Goal: Book appointment/travel/reservation

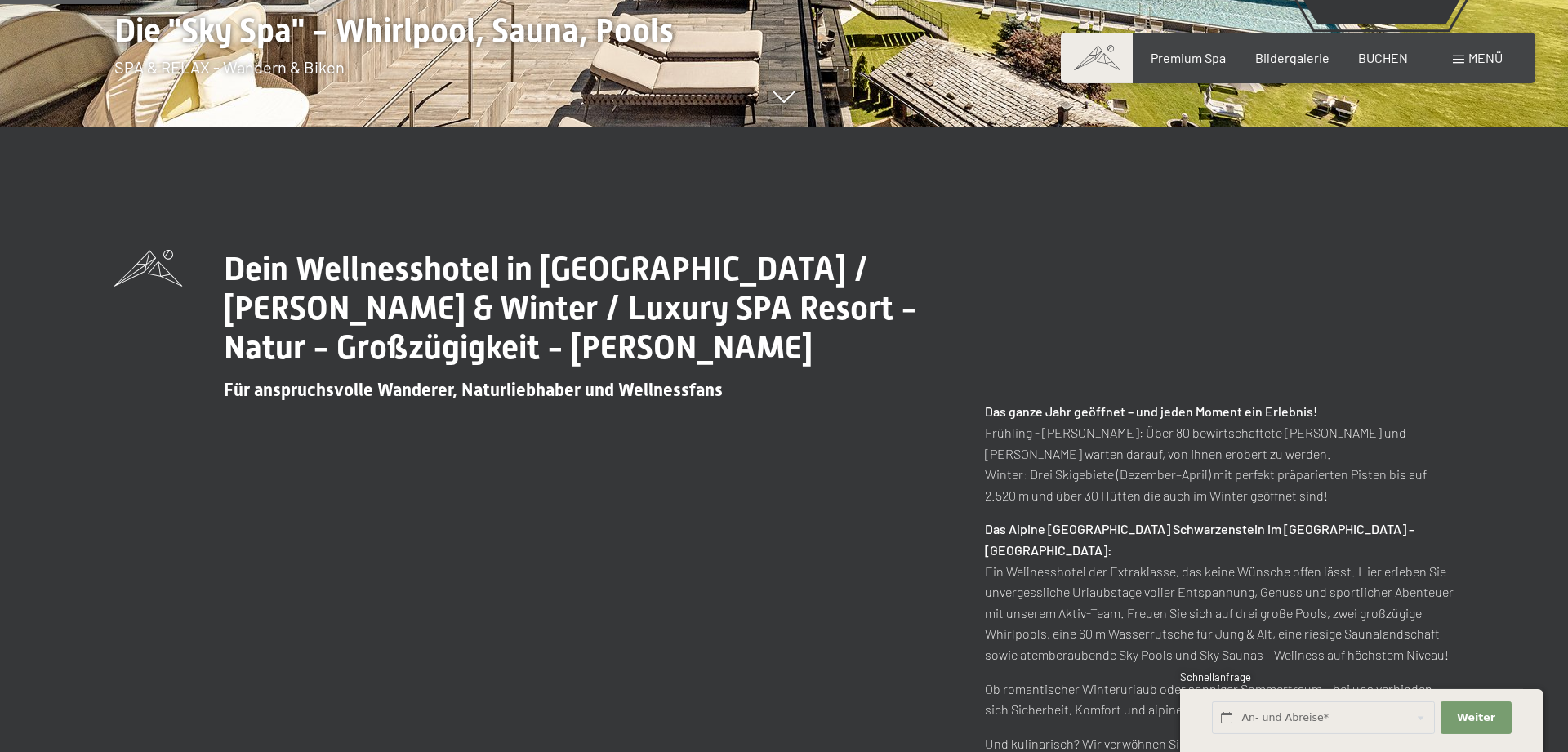
scroll to position [750, 0]
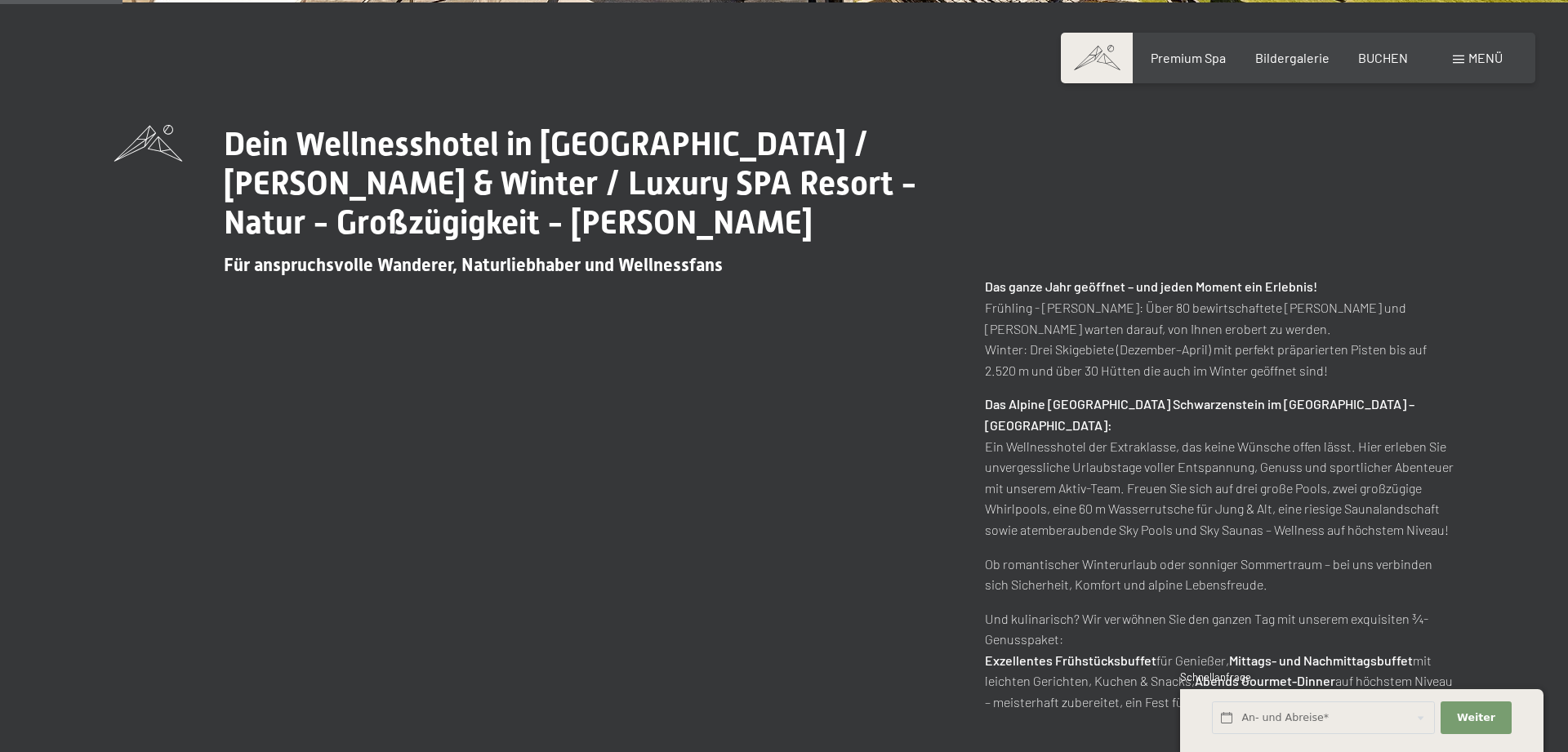
click at [1465, 56] on div "Menü" at bounding box center [1477, 58] width 50 height 18
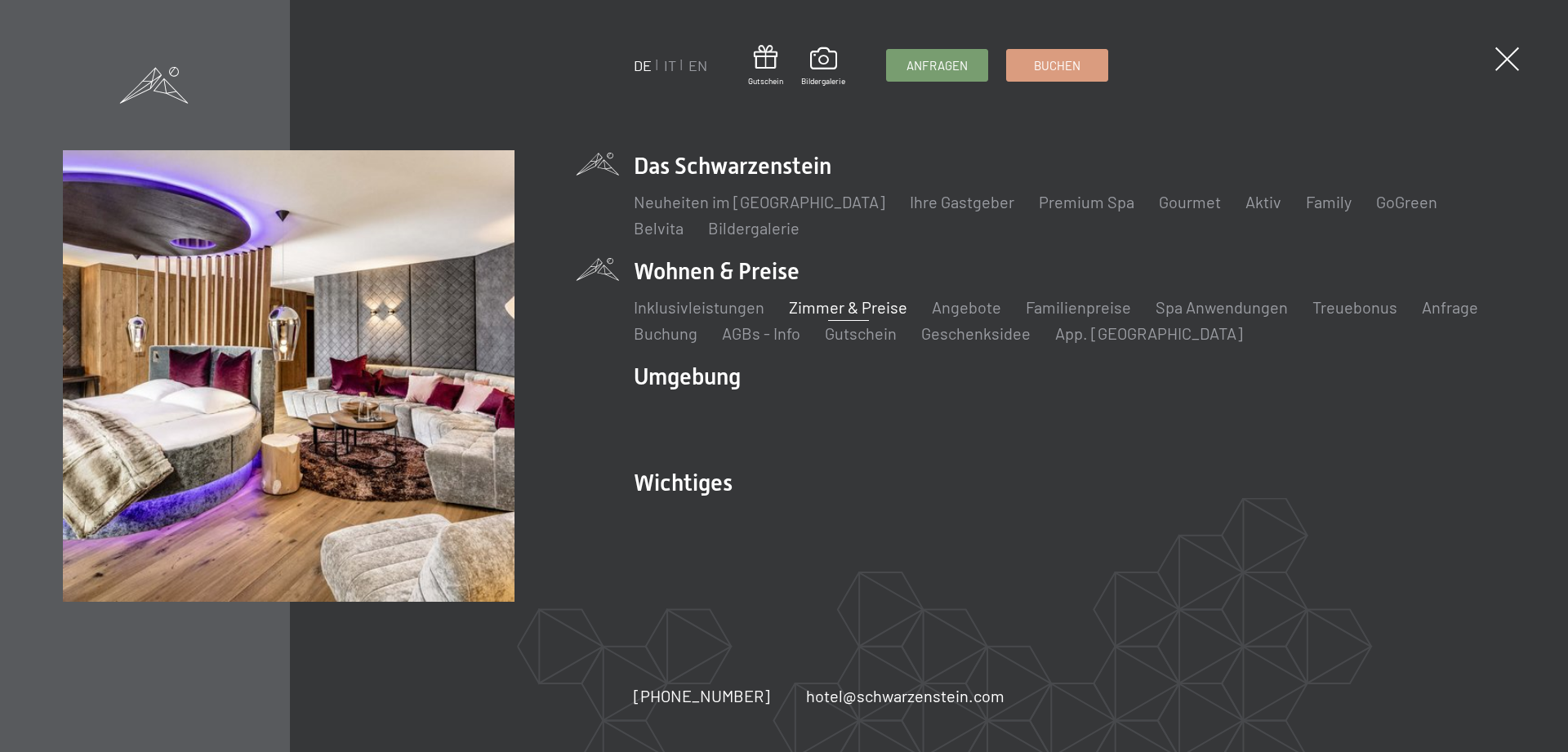
click at [828, 307] on link "Zimmer & Preise" at bounding box center [848, 308] width 118 height 20
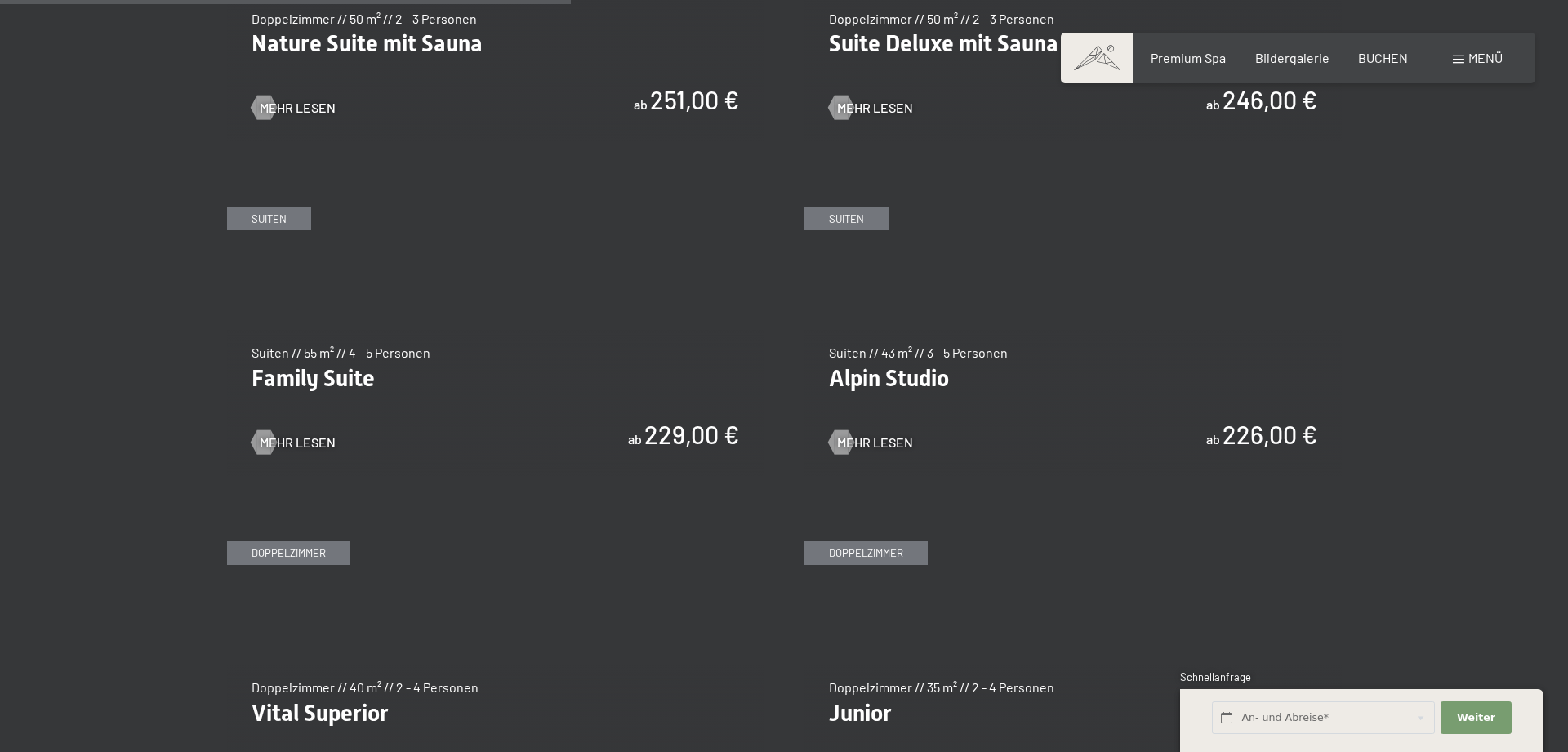
scroll to position [1666, 0]
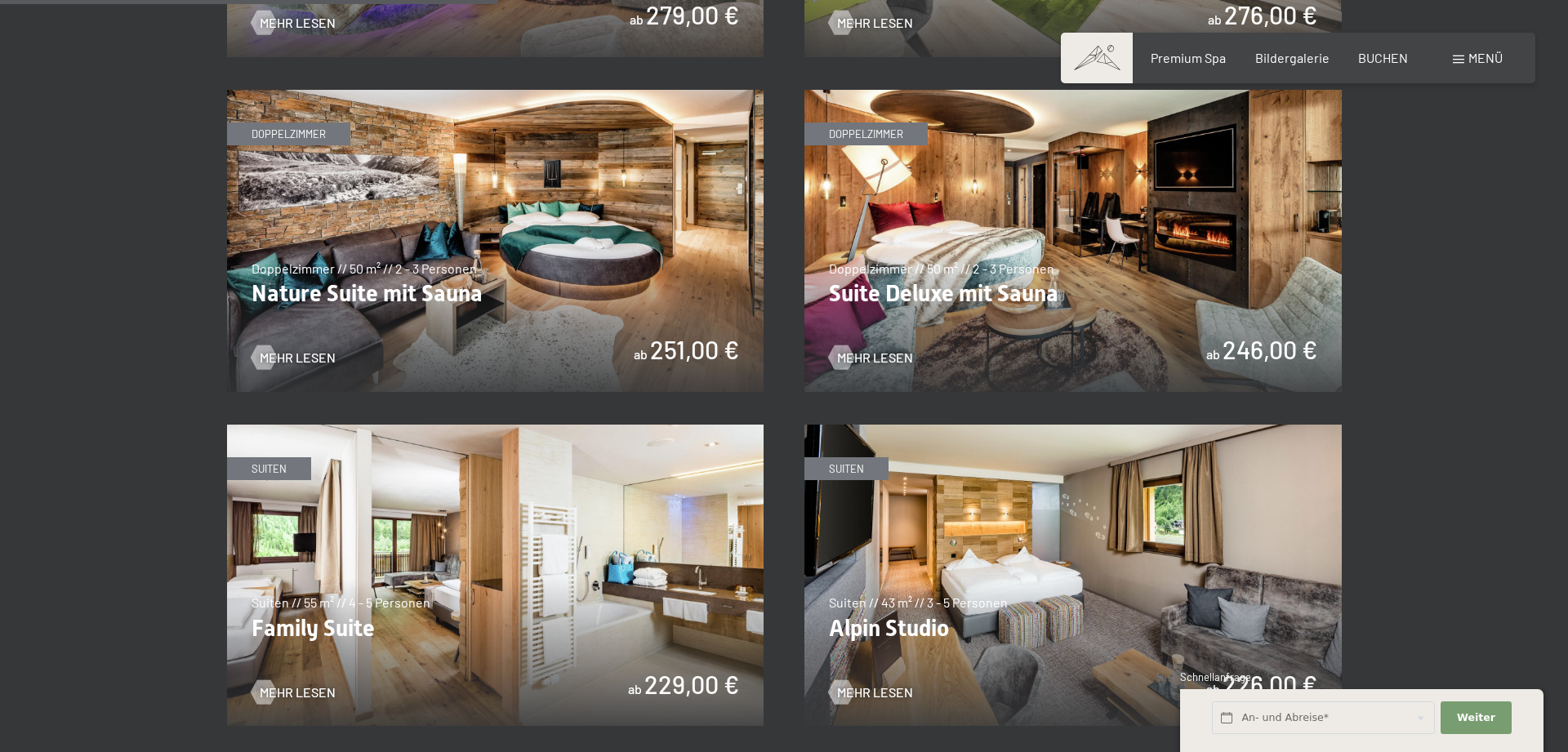
click at [975, 264] on img at bounding box center [1073, 241] width 537 height 302
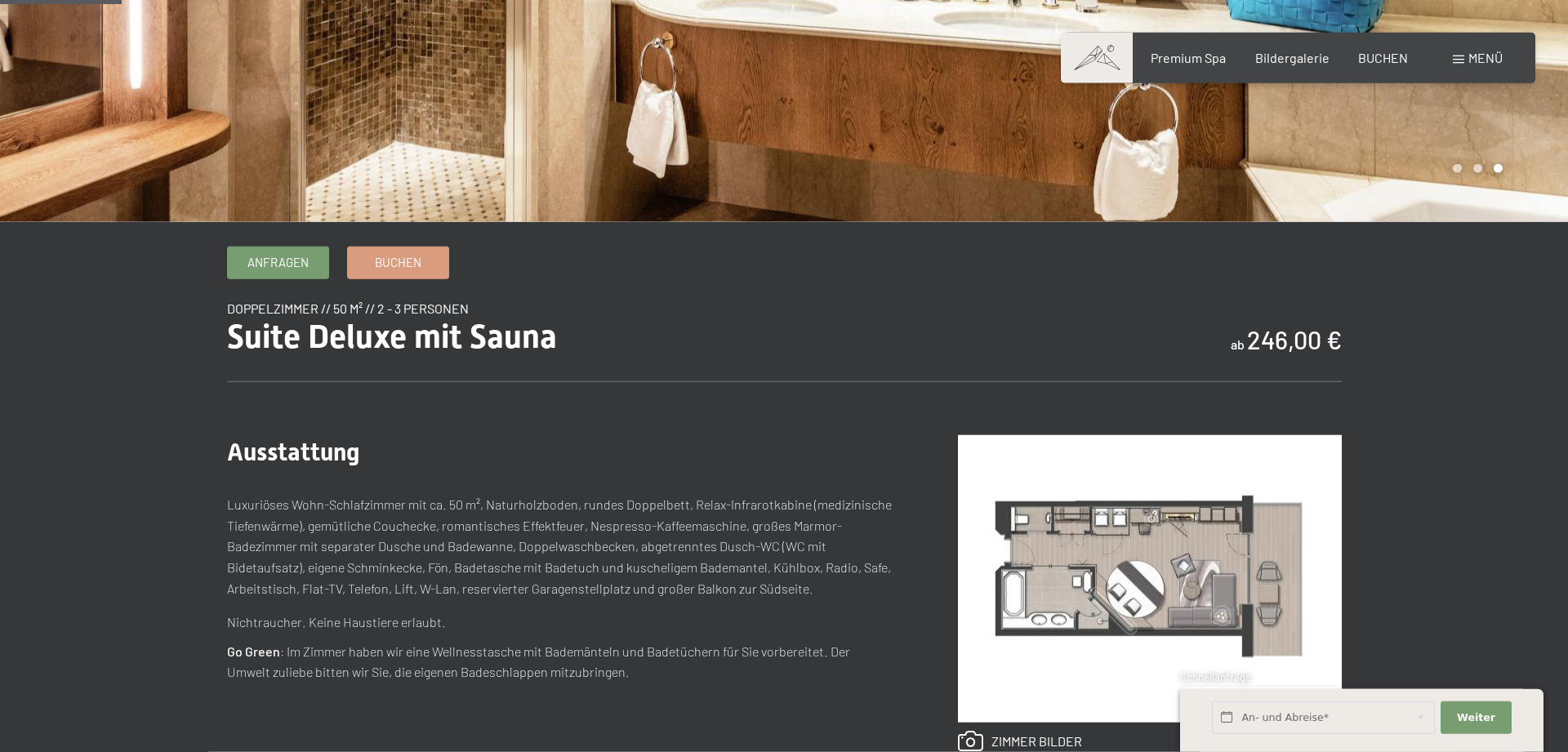
scroll to position [417, 0]
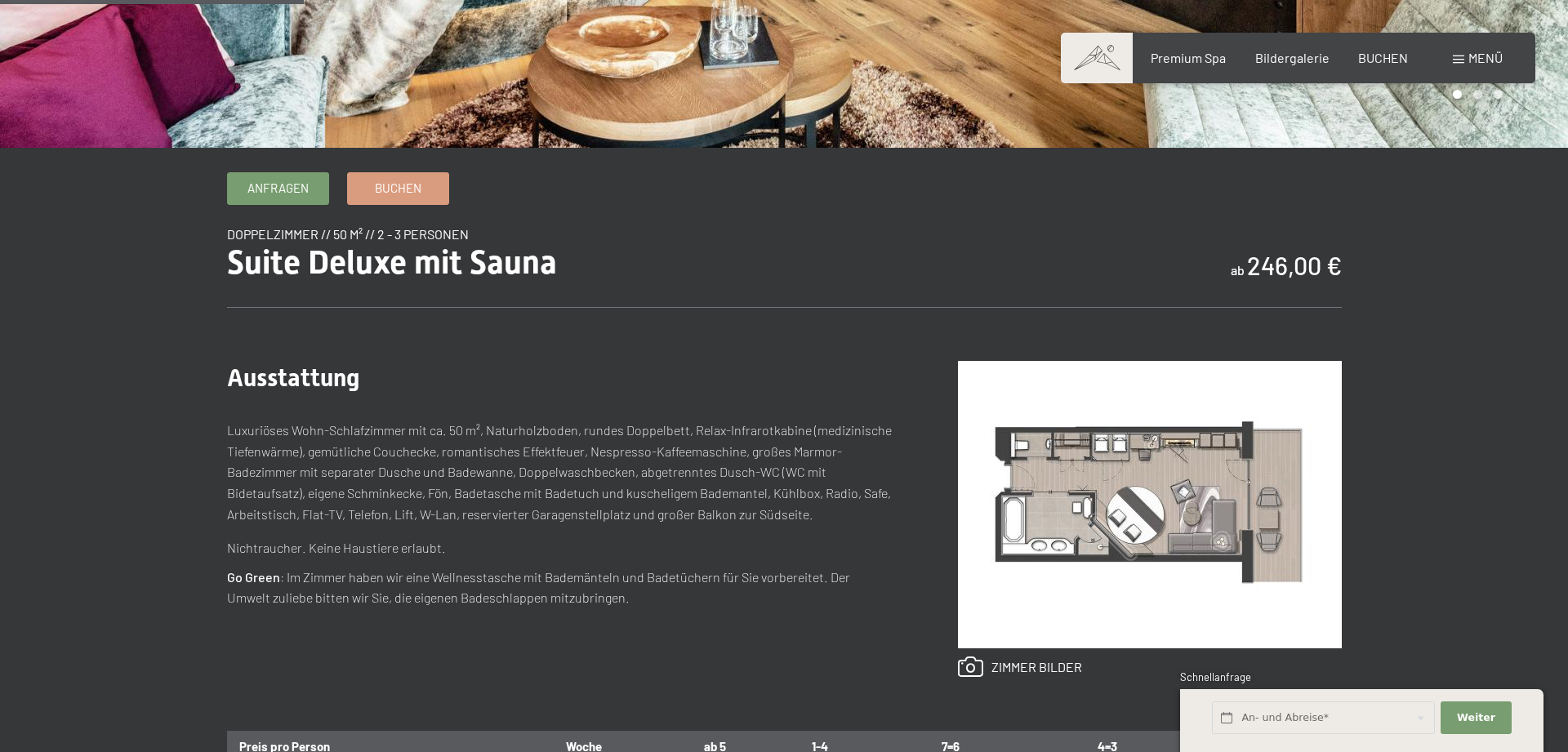
click at [1259, 278] on b "246,00 €" at bounding box center [1294, 265] width 95 height 29
click at [1259, 272] on b "246,00 €" at bounding box center [1294, 265] width 95 height 29
click at [1260, 269] on b "246,00 €" at bounding box center [1294, 265] width 95 height 29
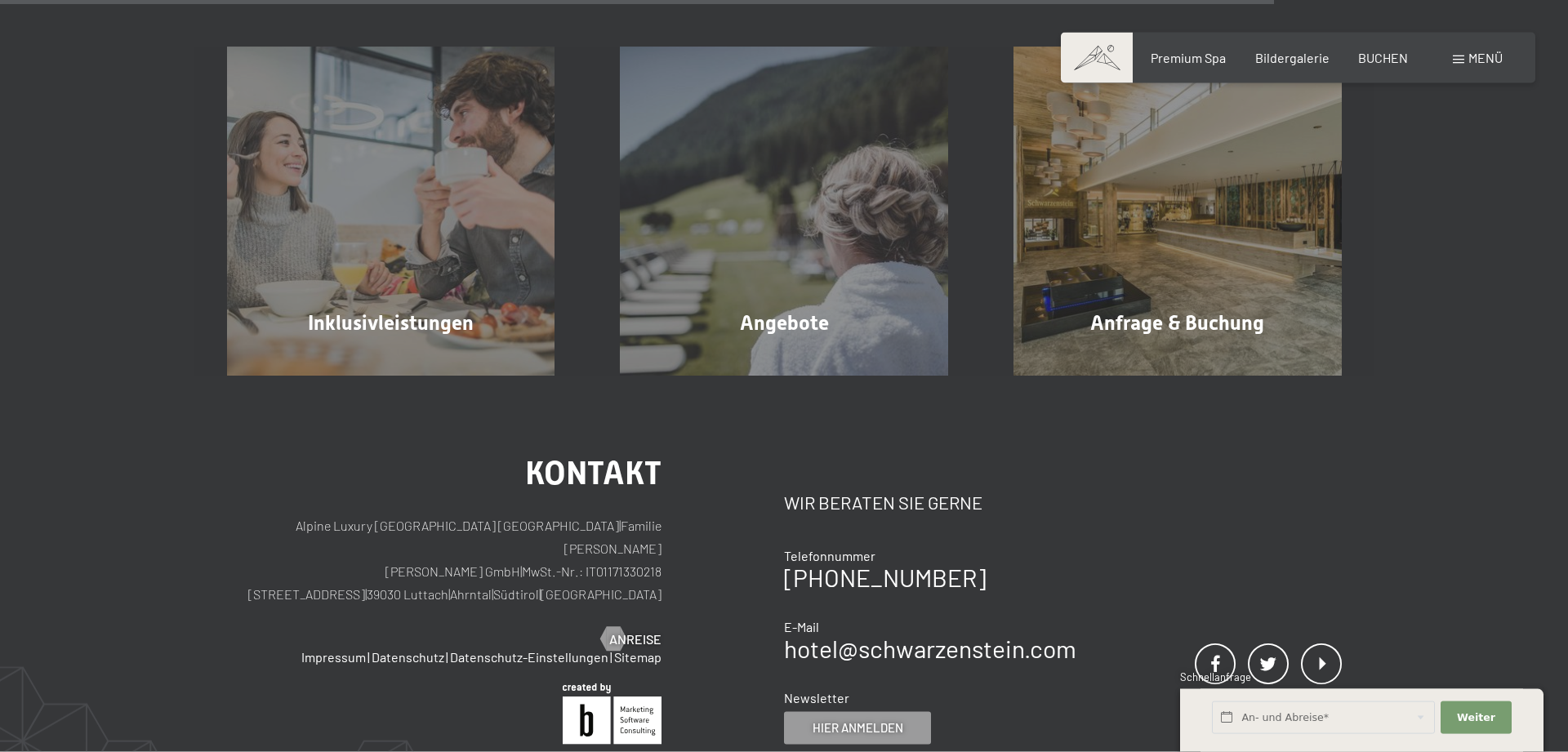
scroll to position [1833, 0]
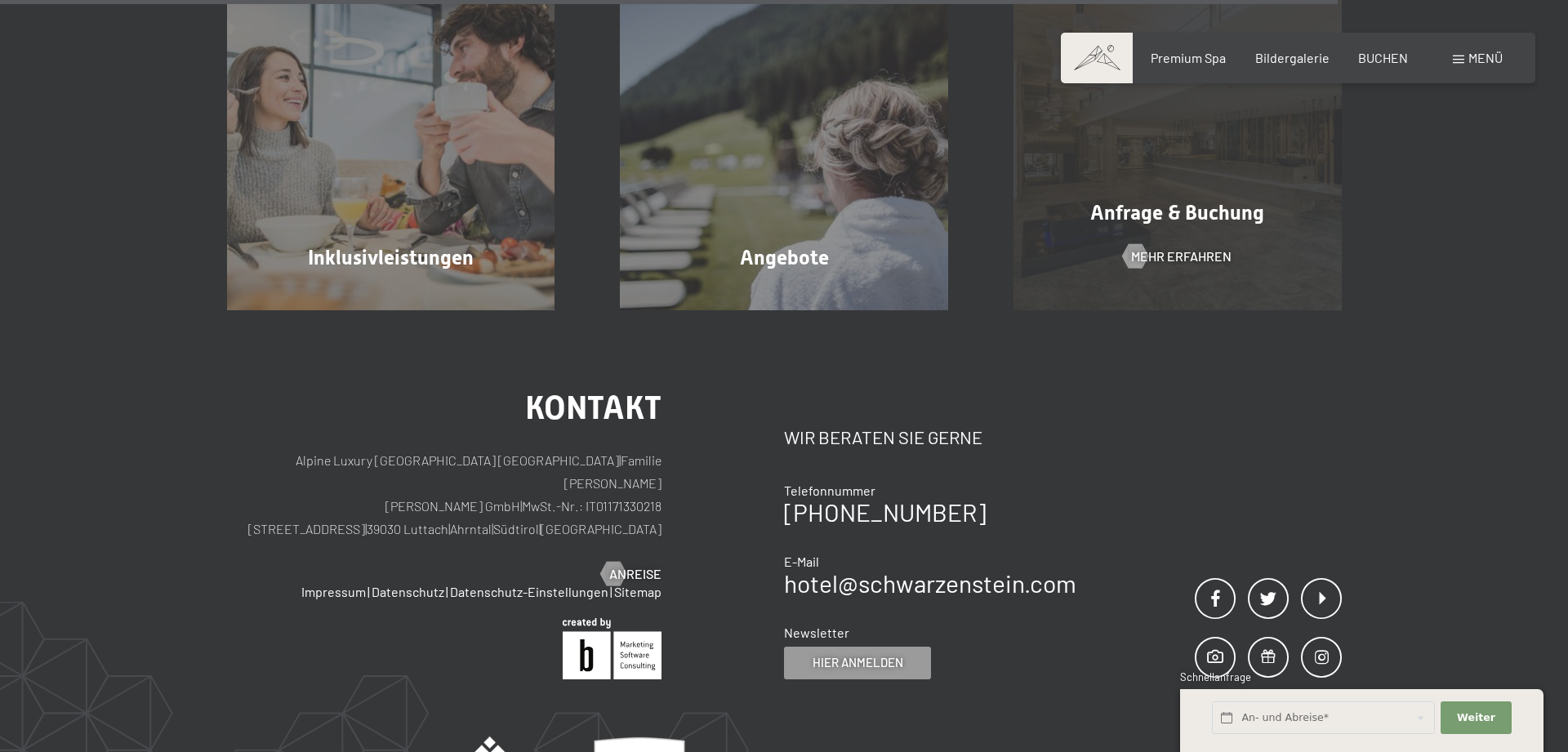
click at [1183, 230] on div "Anfrage & Buchung Mehr erfahren" at bounding box center [1178, 146] width 393 height 329
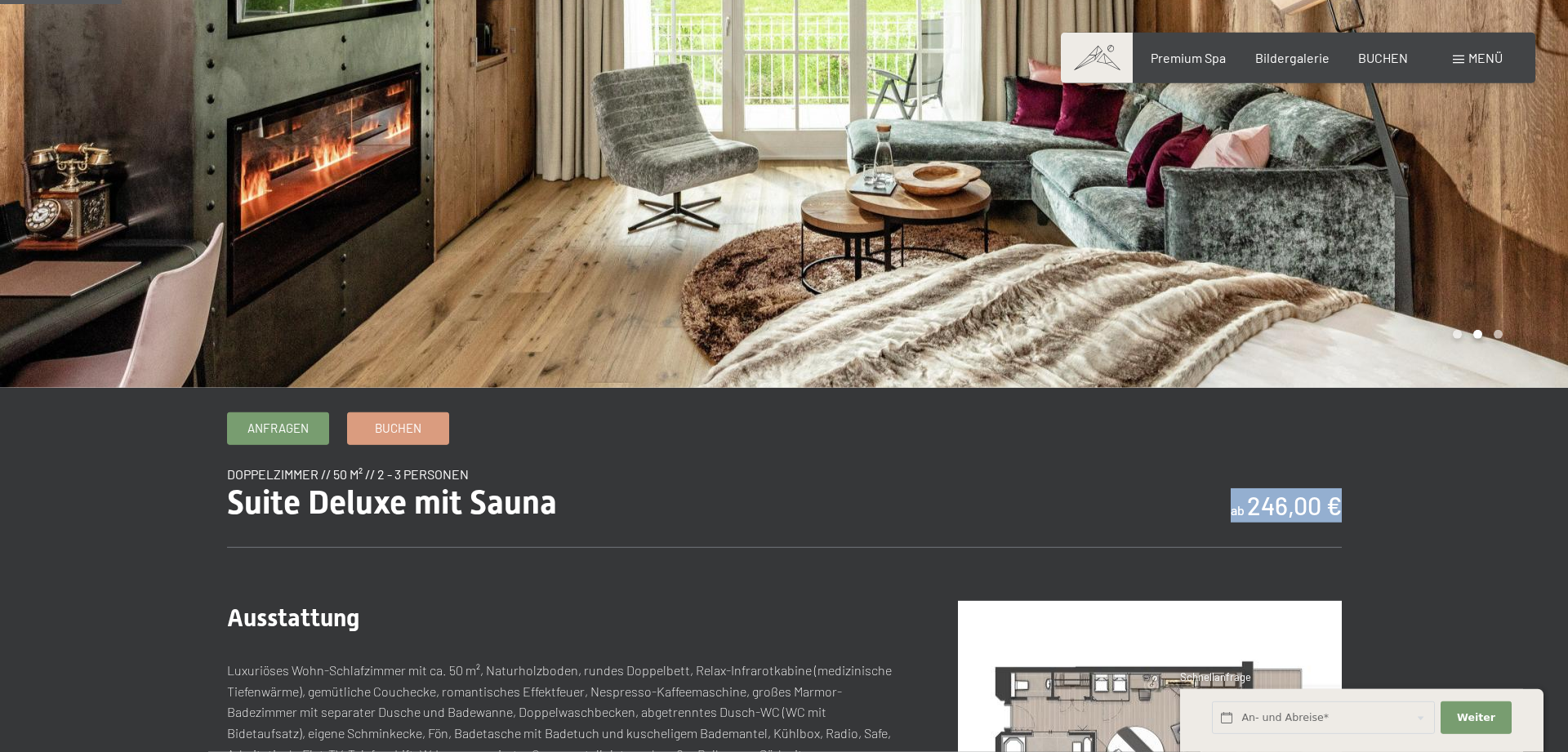
scroll to position [167, 0]
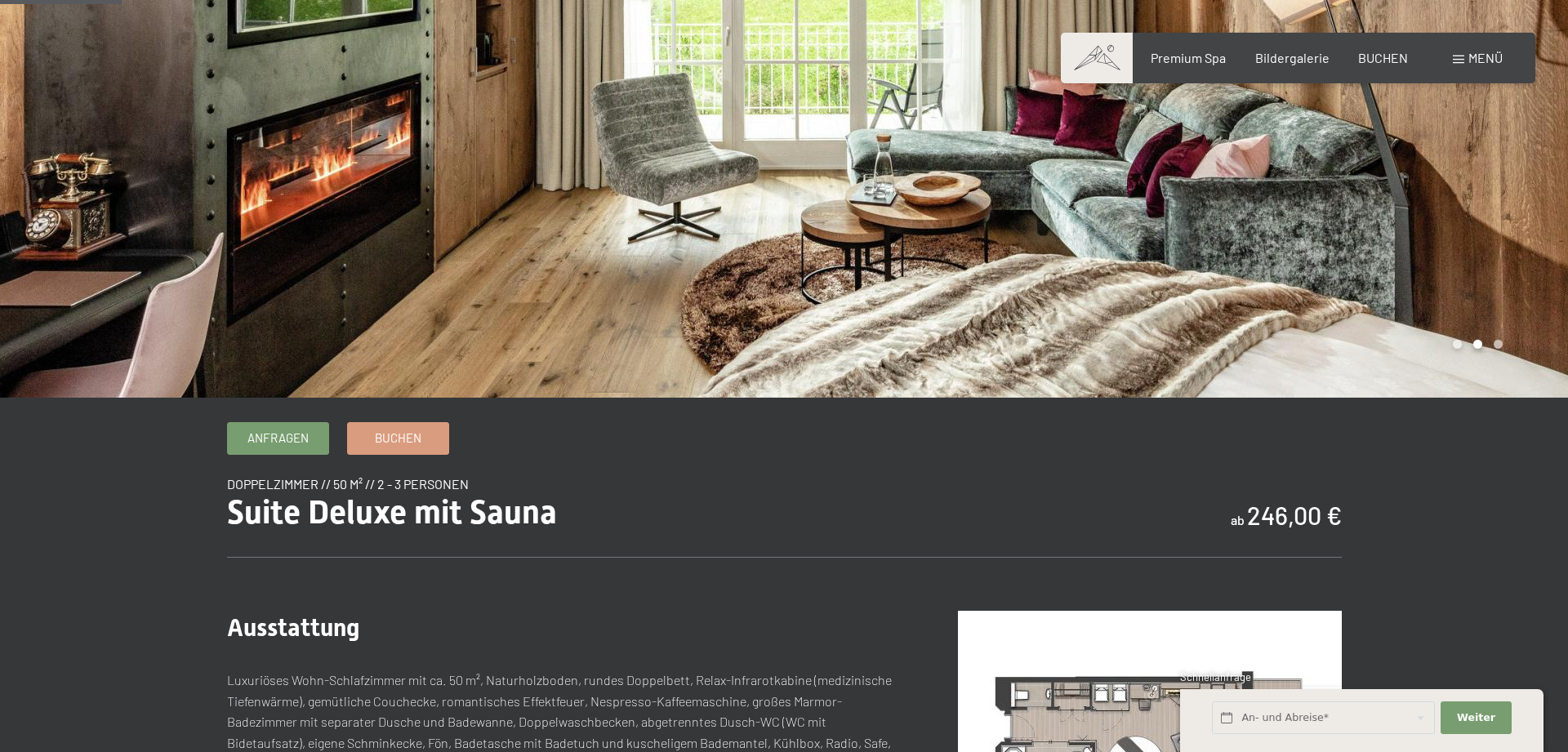
click at [1456, 352] on div at bounding box center [1175, 116] width 784 height 564
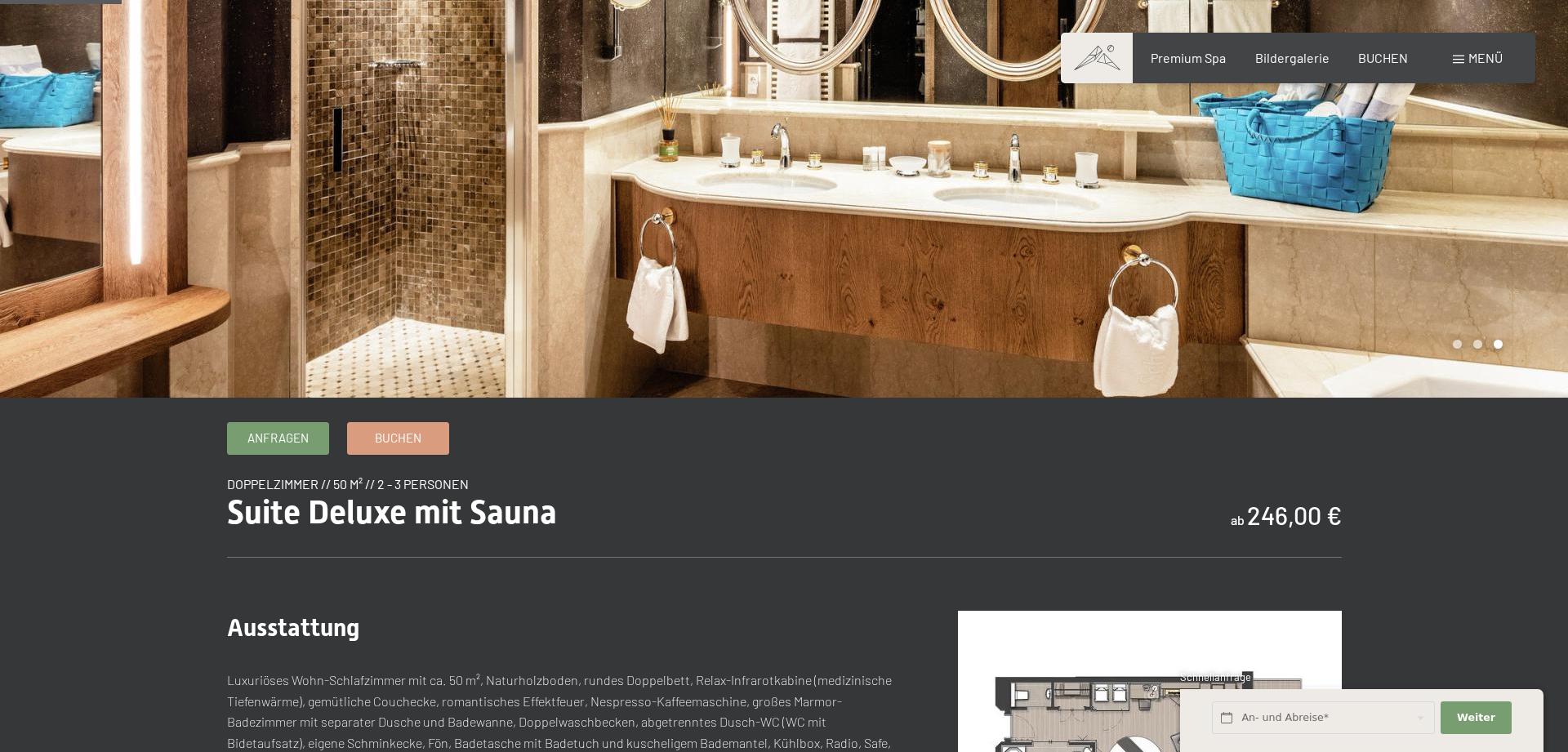
click at [1469, 348] on div at bounding box center [1175, 116] width 784 height 564
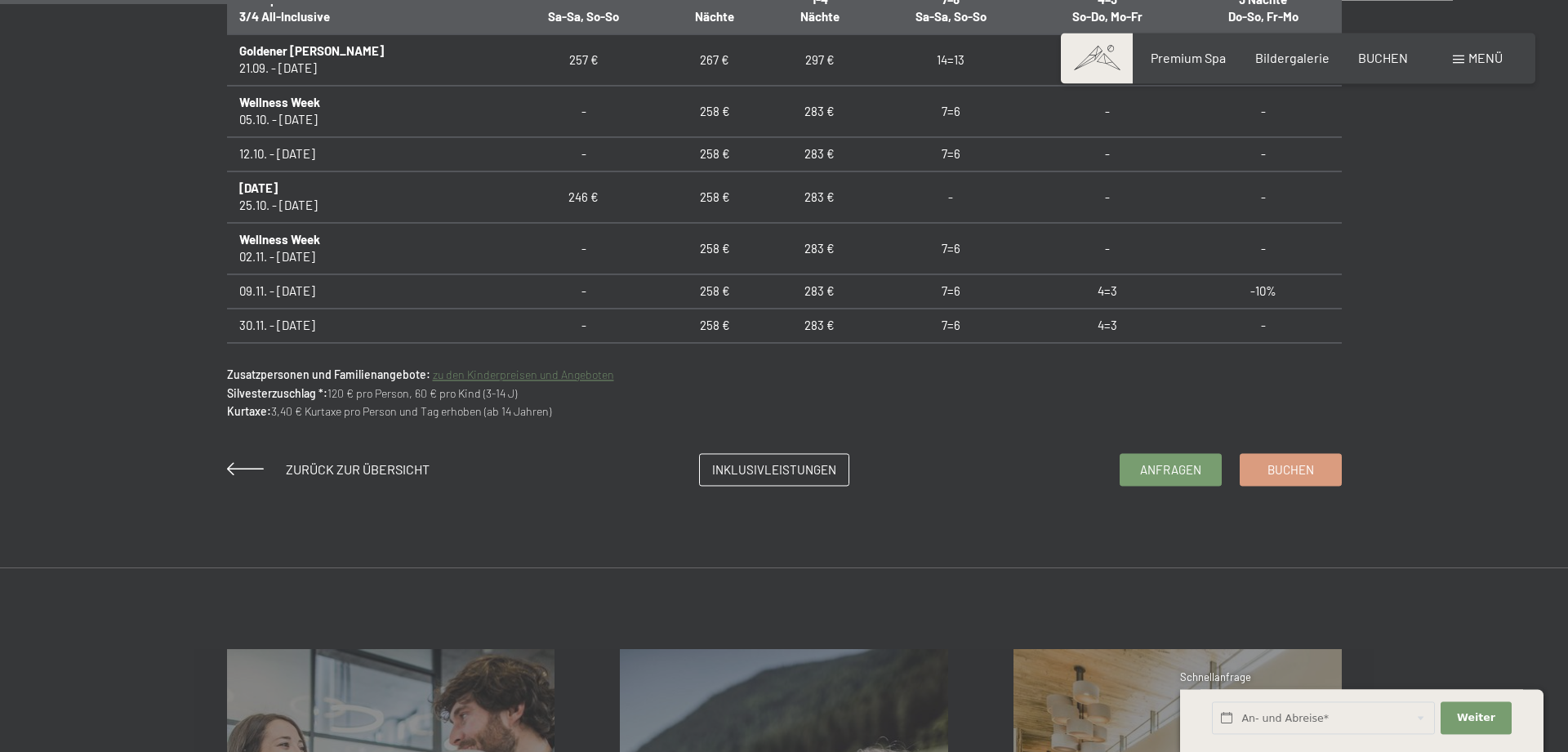
scroll to position [1166, 0]
click at [798, 462] on span "Inklusivleistungen" at bounding box center [774, 466] width 124 height 17
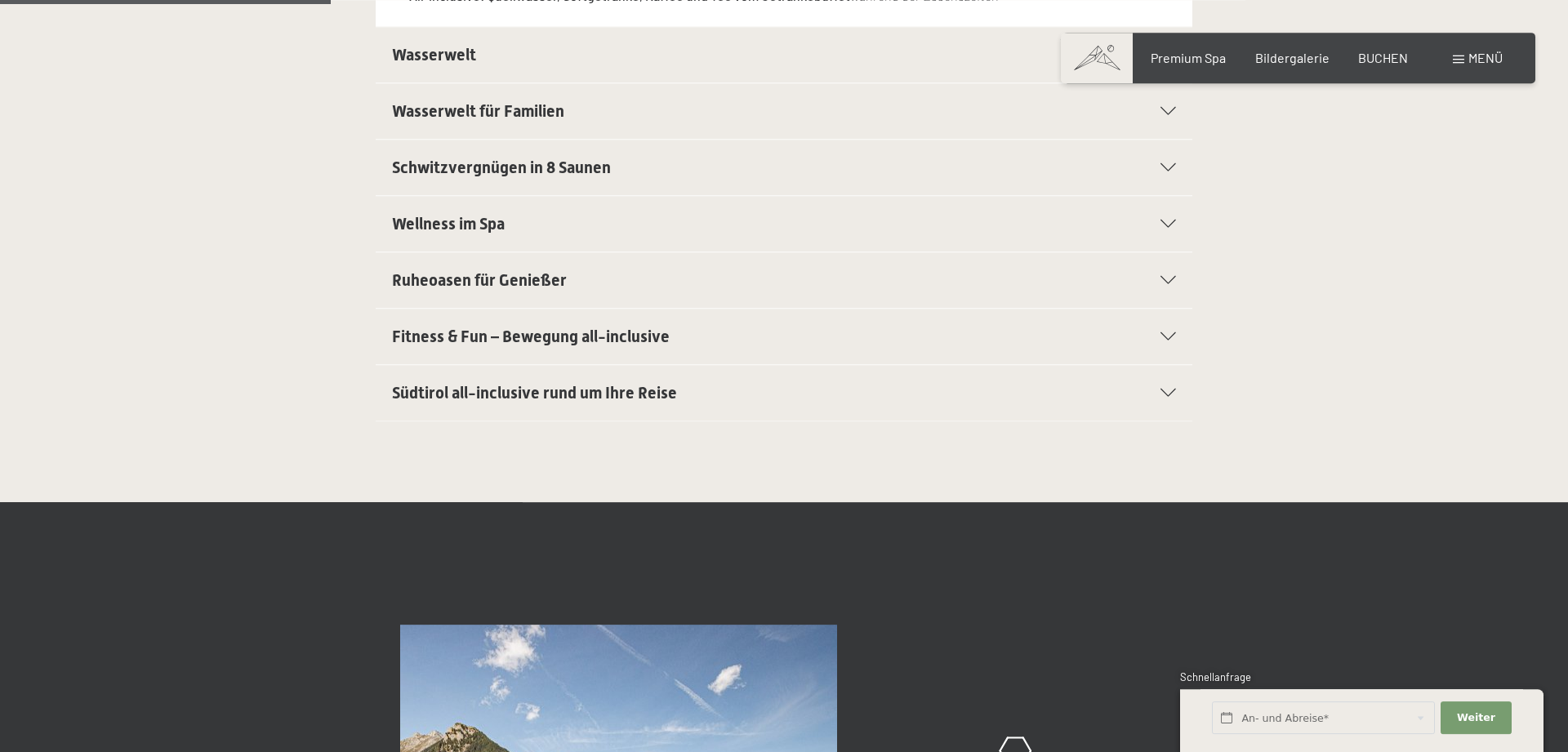
scroll to position [666, 0]
click at [632, 222] on h2 "Wellness im Spa" at bounding box center [744, 222] width 705 height 23
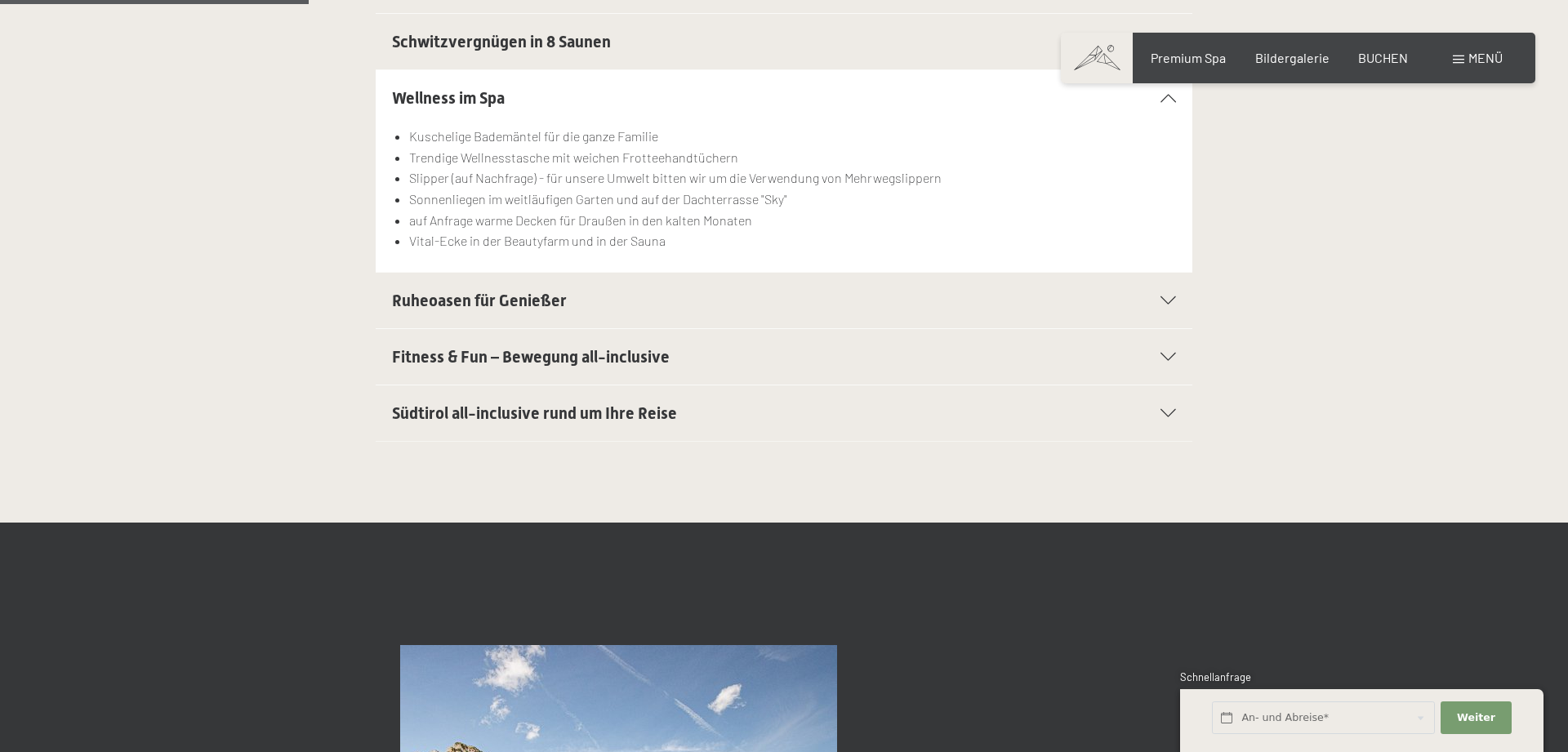
scroll to position [572, 0]
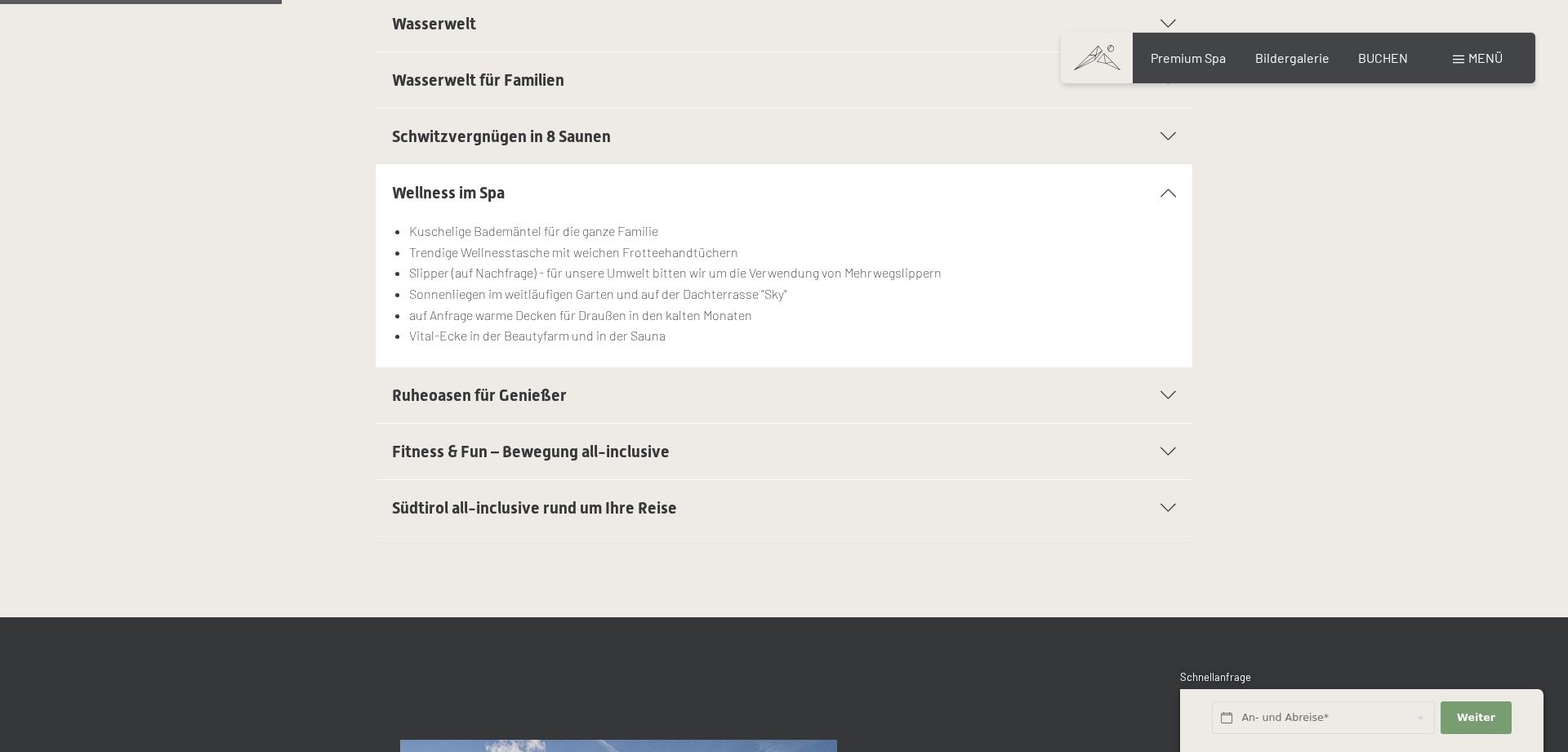
click at [1168, 185] on div "Wellness im Spa" at bounding box center [784, 192] width 784 height 56
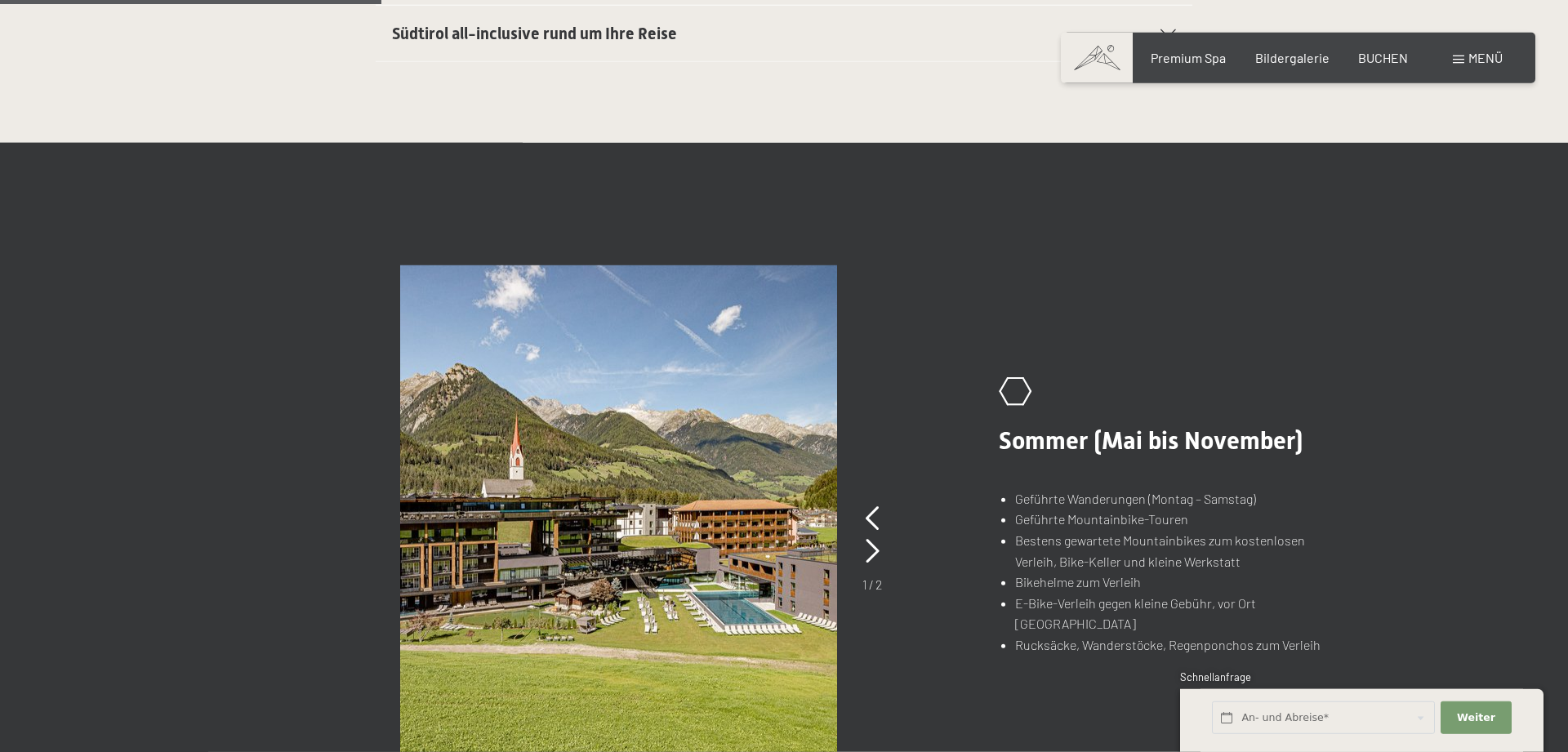
scroll to position [989, 0]
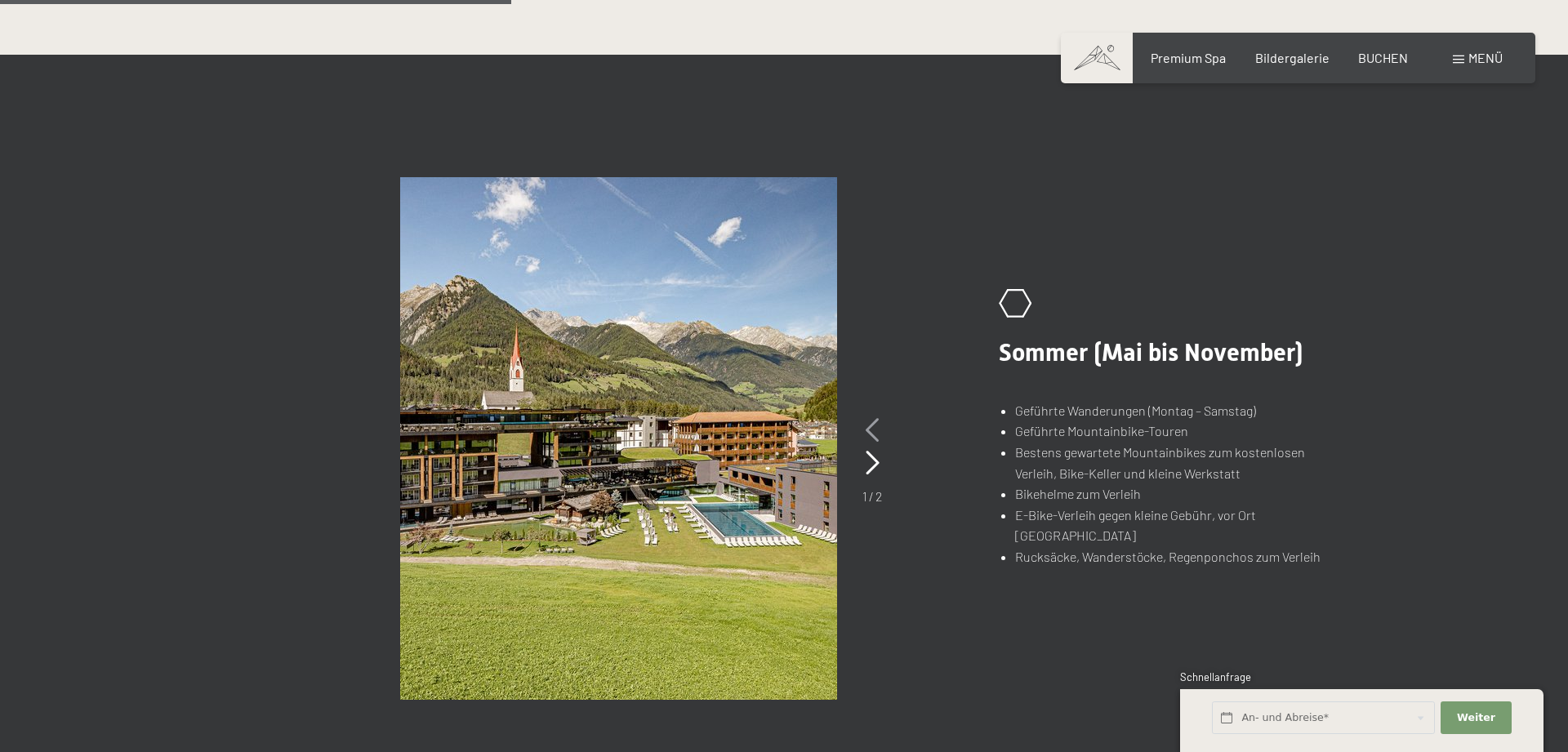
click at [867, 431] on icon at bounding box center [872, 430] width 14 height 25
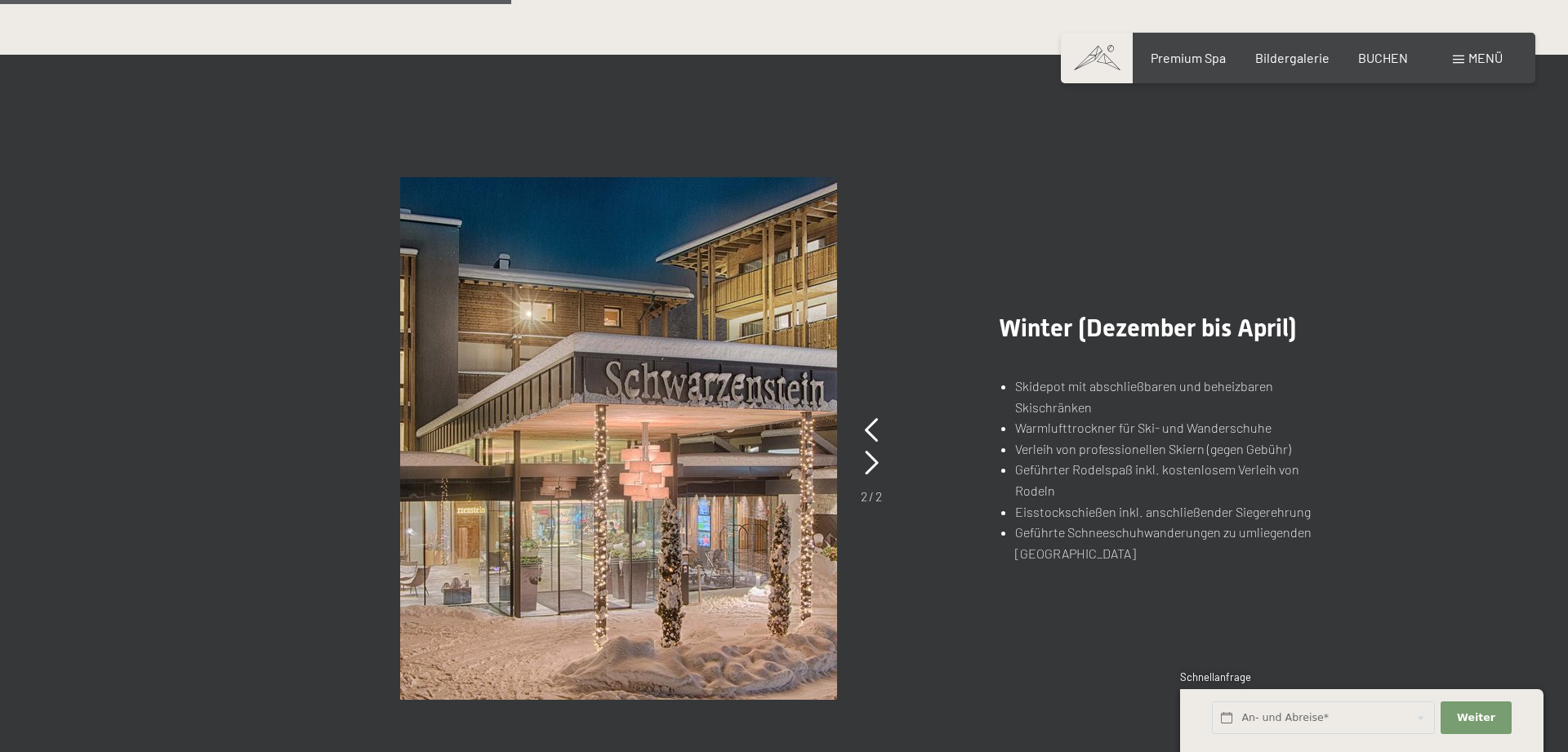
click at [861, 439] on div "2 / 2" at bounding box center [871, 460] width 21 height 91
click at [875, 435] on icon at bounding box center [871, 430] width 14 height 25
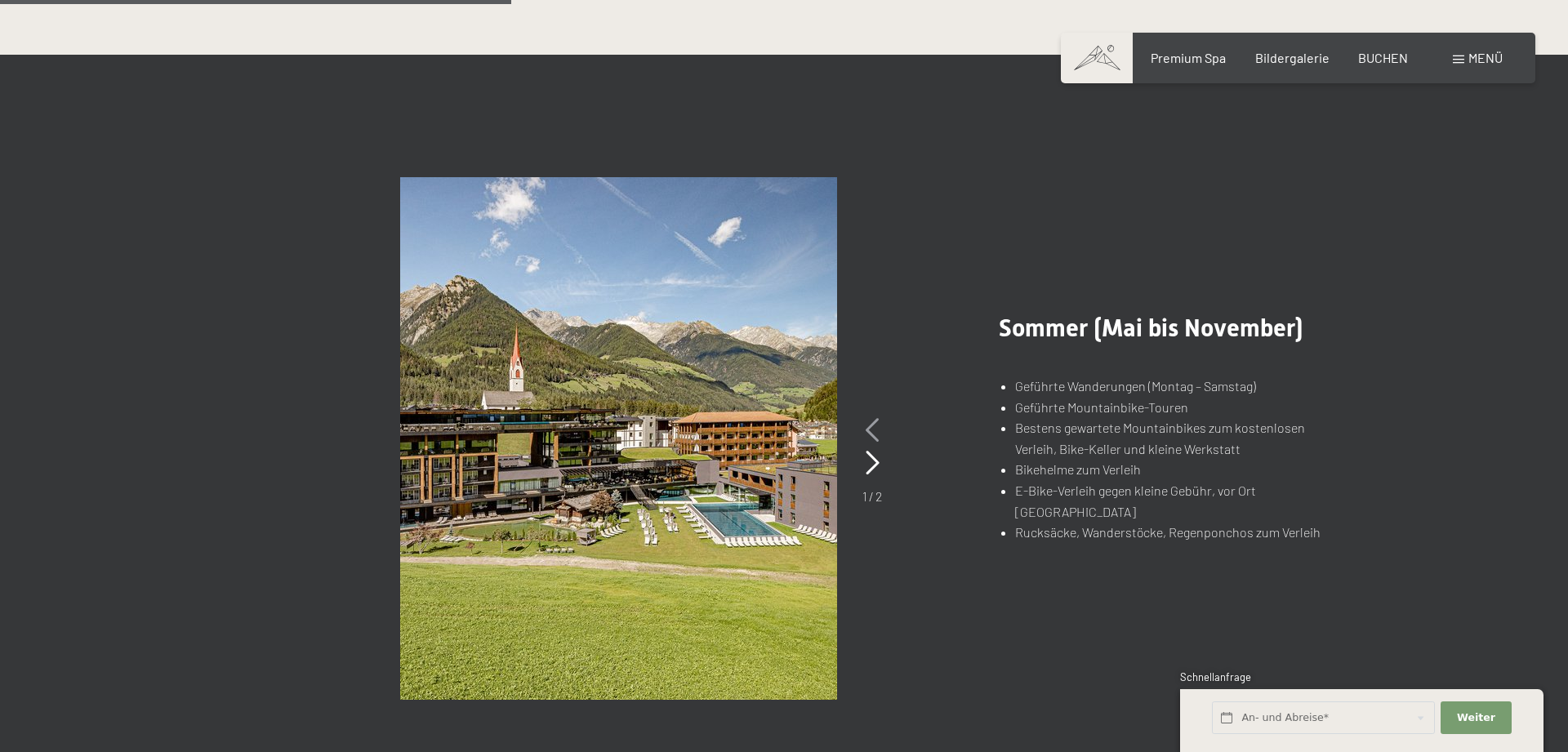
click at [873, 428] on icon at bounding box center [872, 430] width 14 height 25
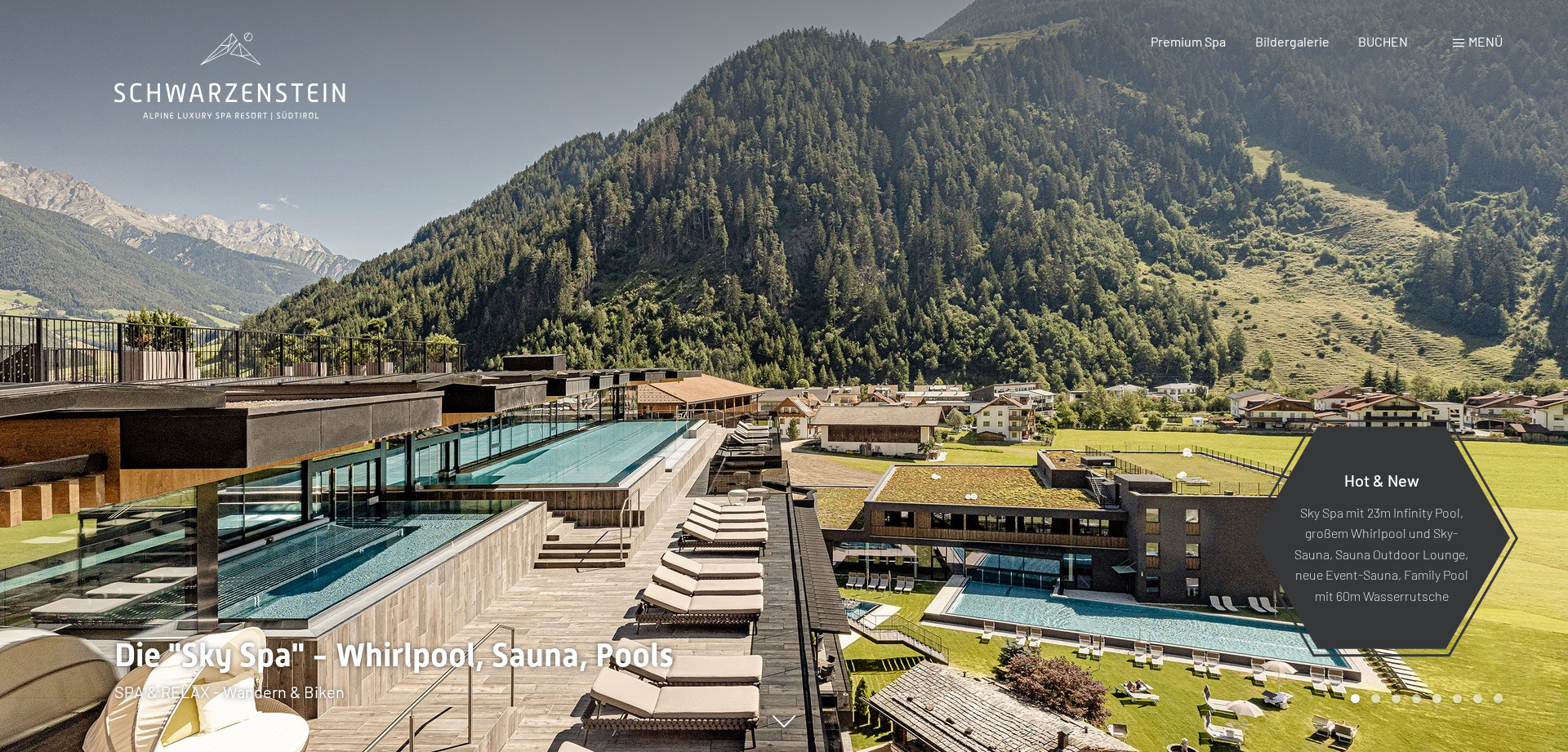
click at [204, 87] on icon at bounding box center [230, 76] width 231 height 87
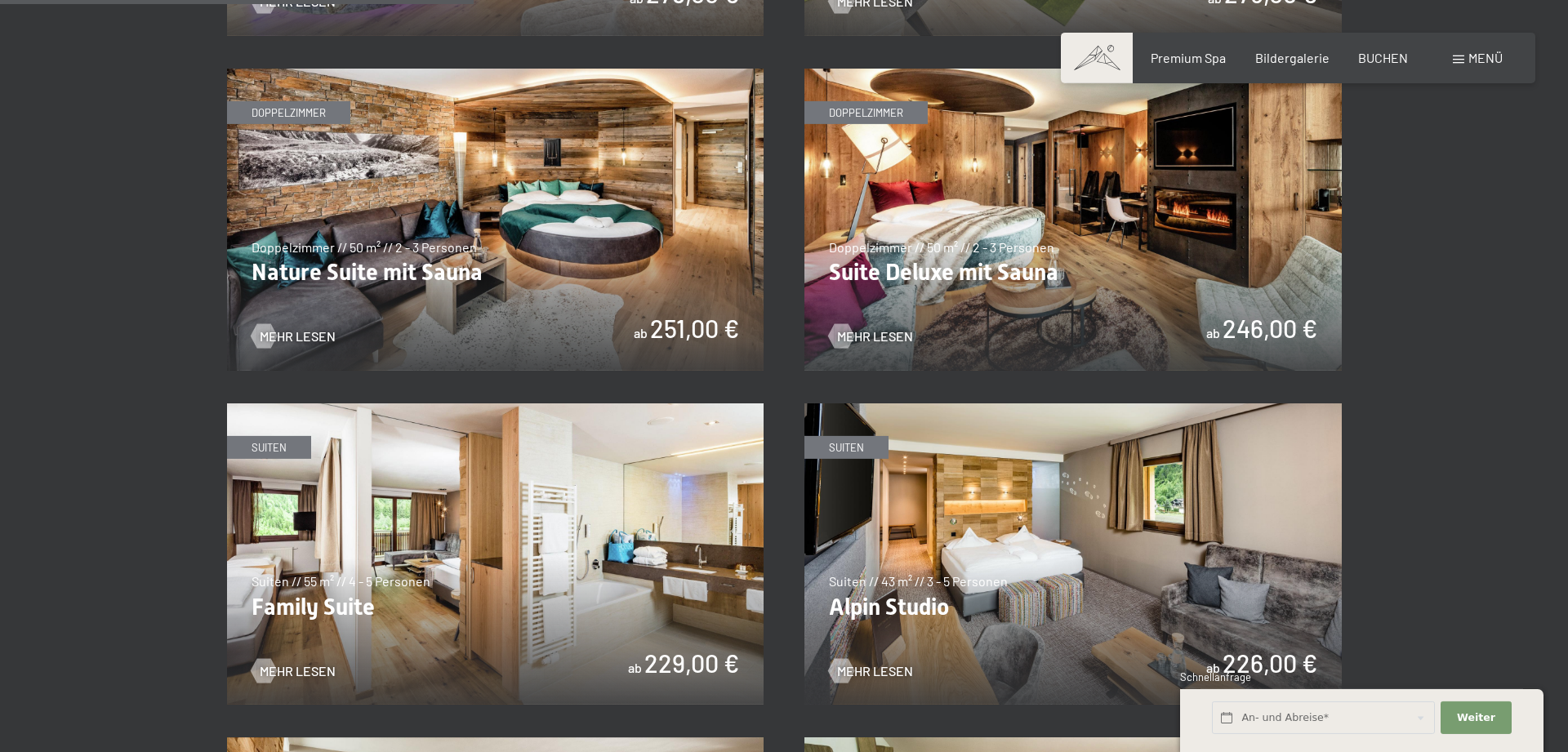
scroll to position [1583, 0]
